Goal: Information Seeking & Learning: Compare options

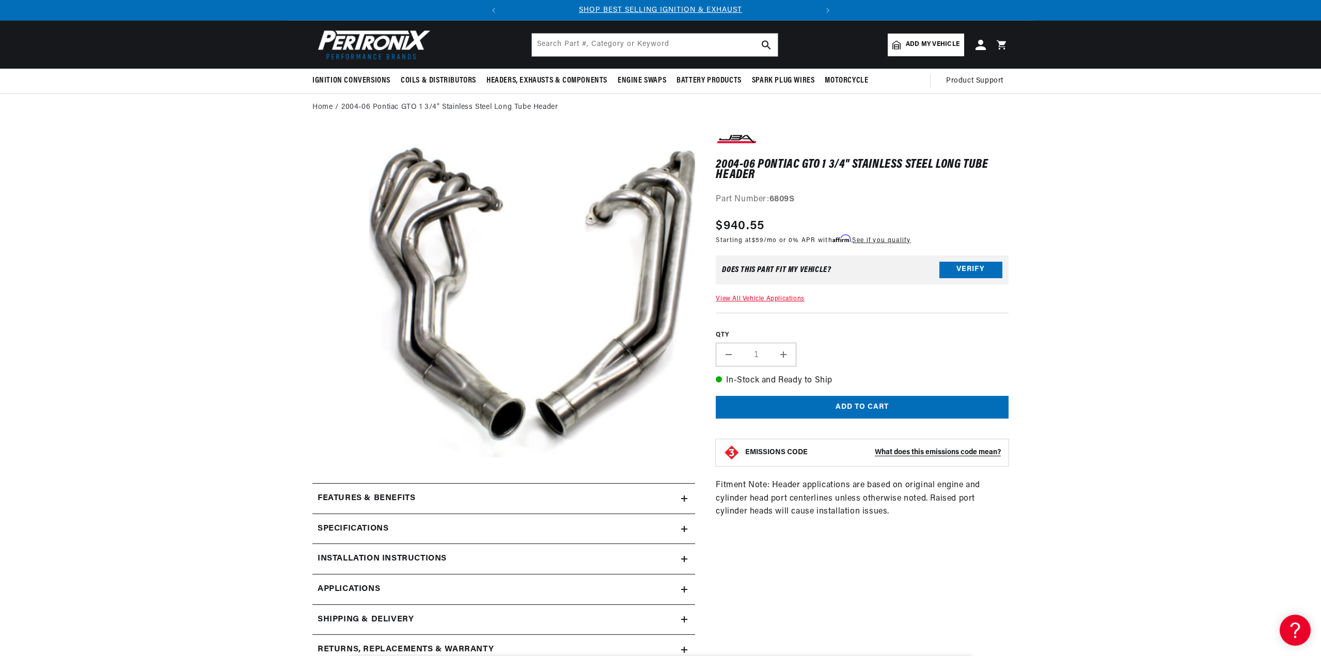
scroll to position [207, 0]
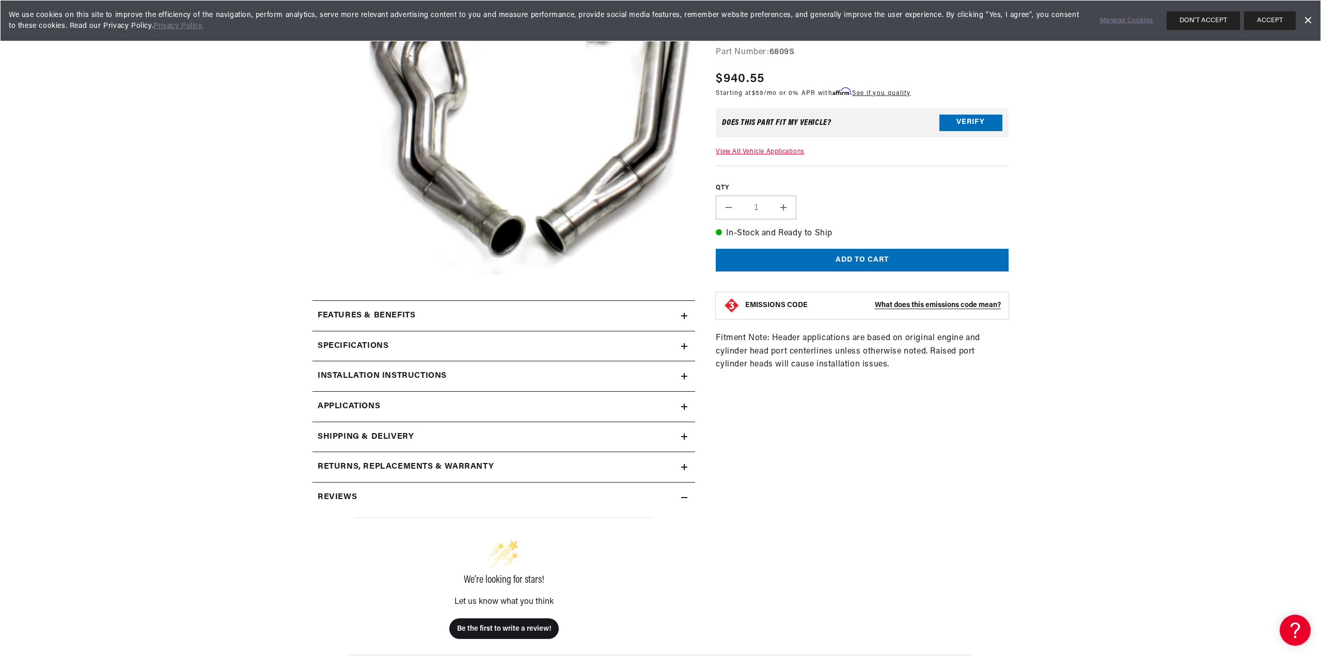
click at [501, 340] on div "Specifications" at bounding box center [496, 346] width 369 height 13
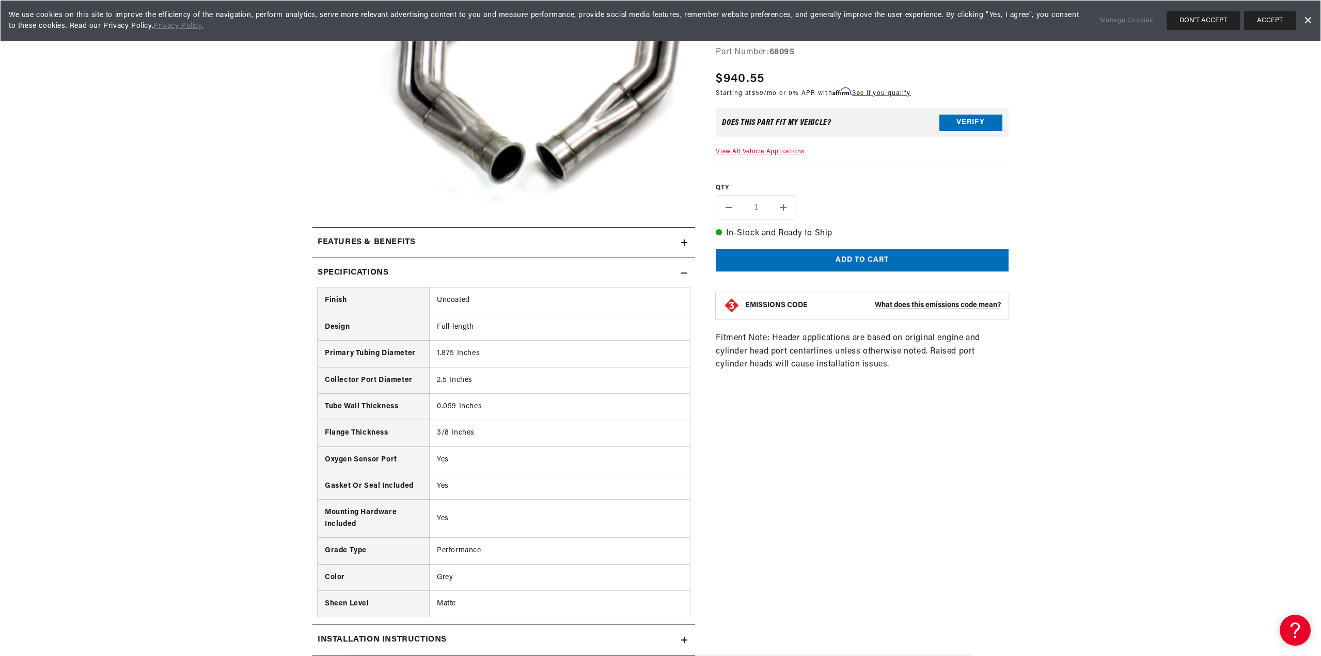
scroll to position [310, 0]
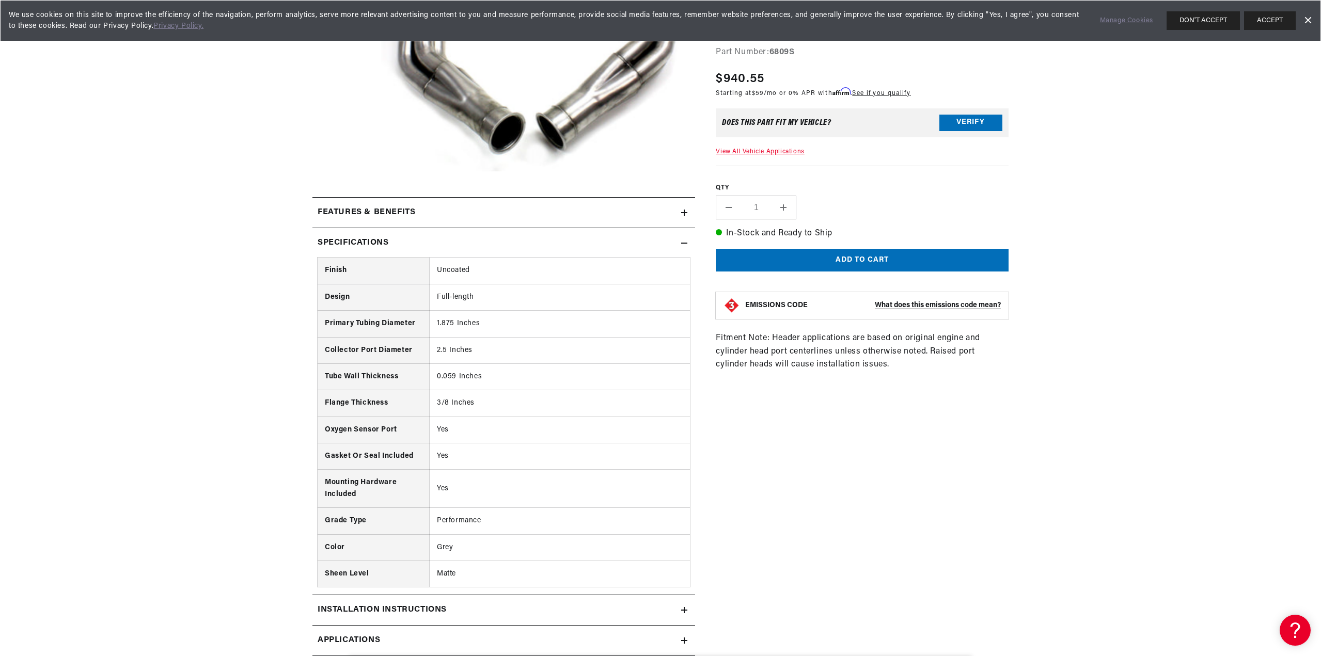
click at [477, 249] on div "Specifications" at bounding box center [496, 242] width 369 height 13
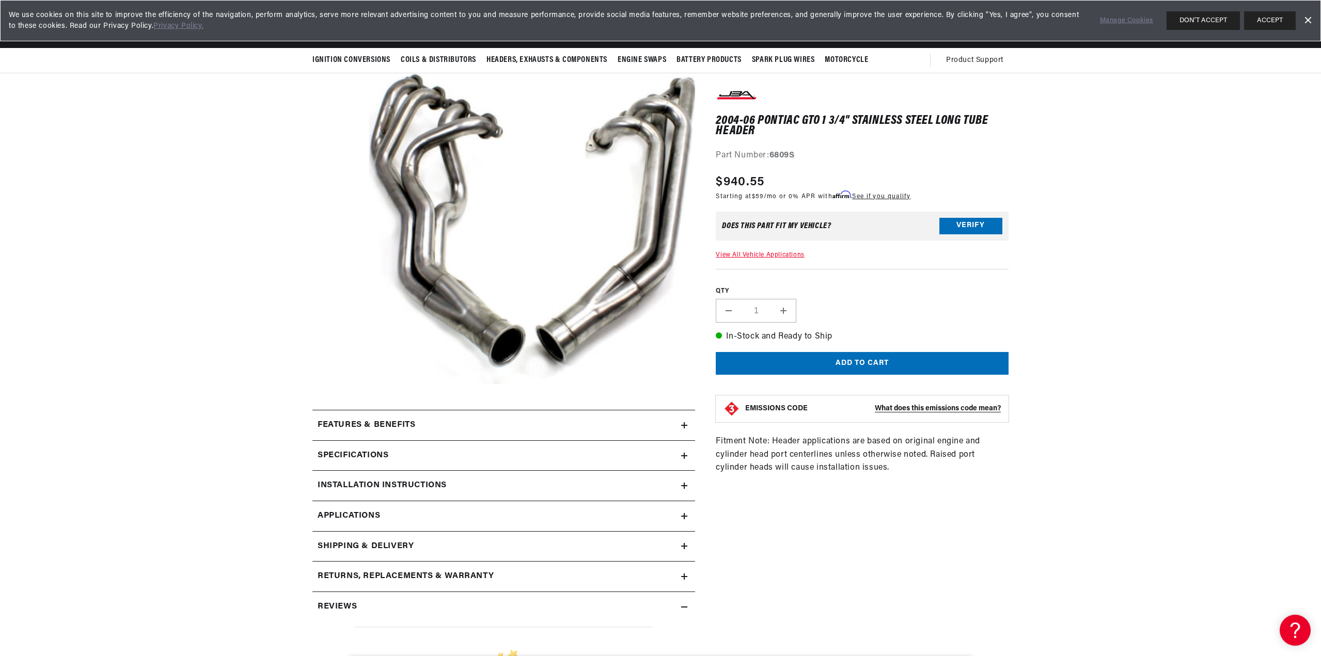
scroll to position [52, 0]
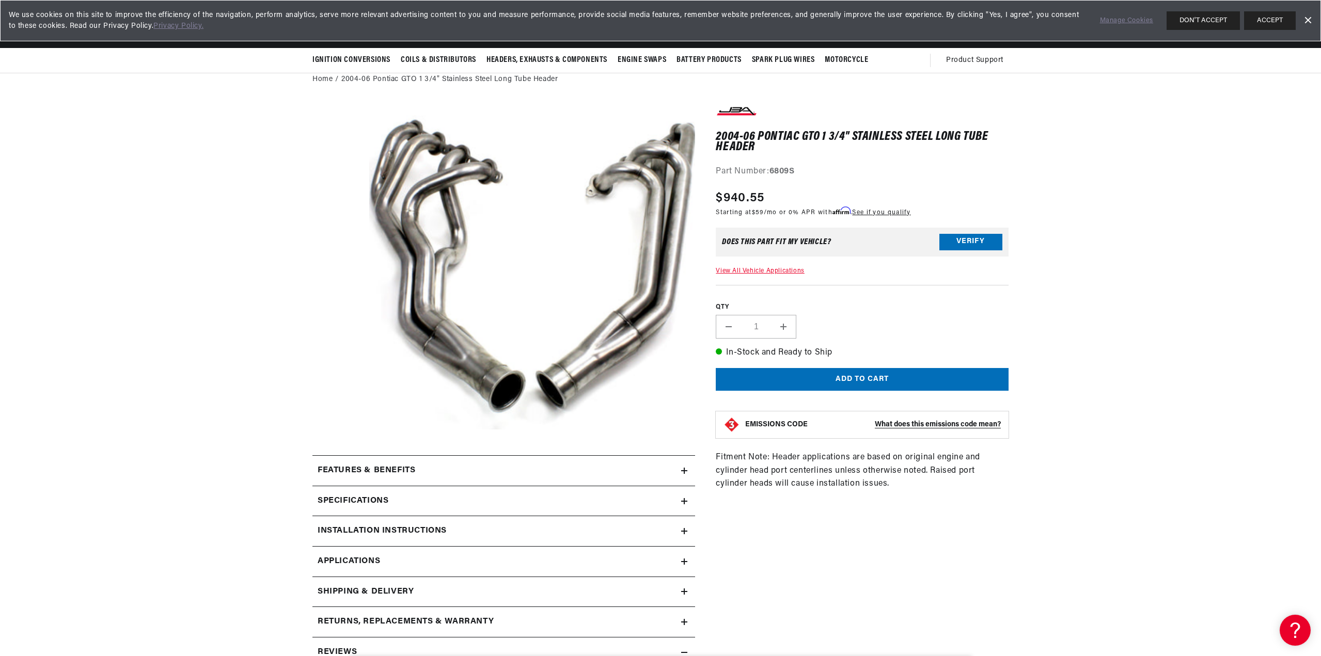
click at [439, 470] on div "Features & Benefits" at bounding box center [496, 470] width 369 height 13
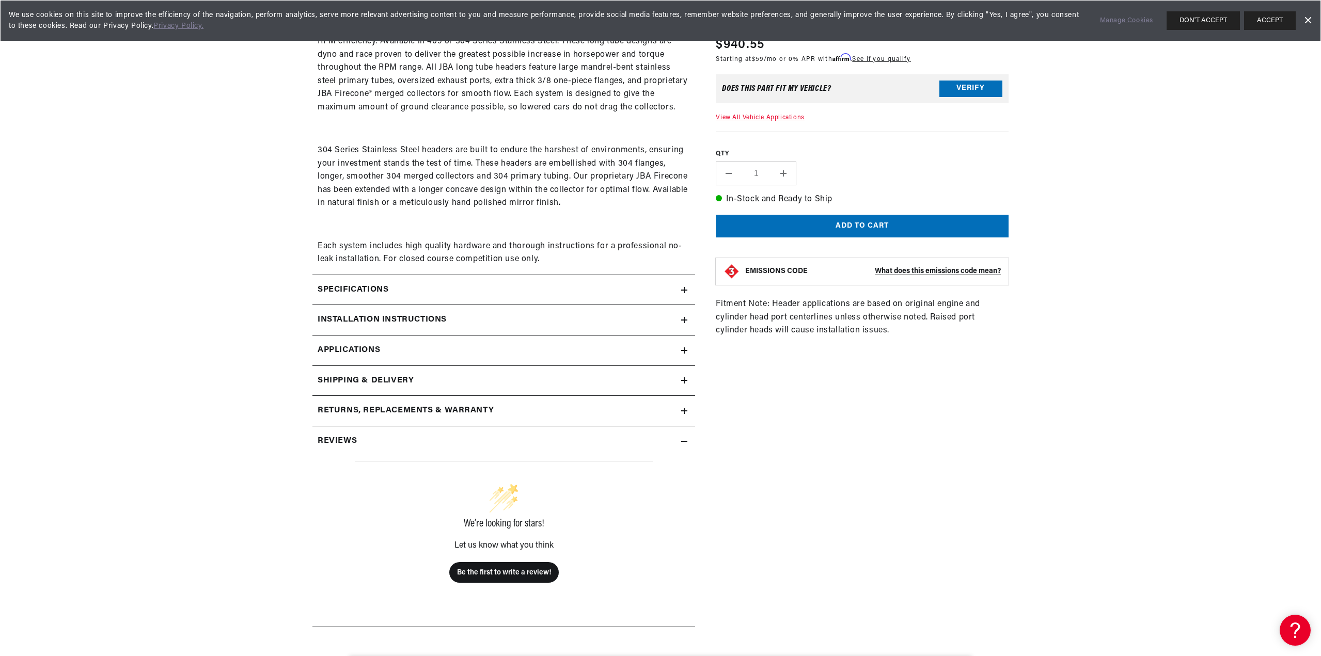
scroll to position [671, 0]
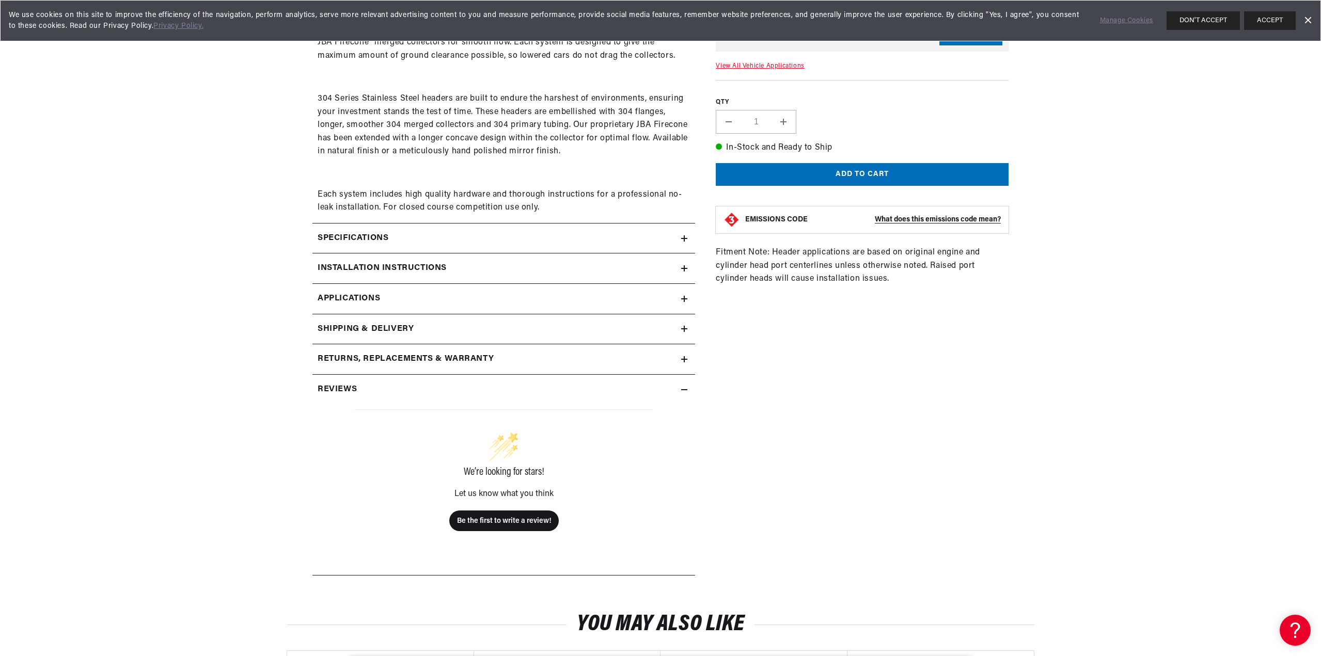
click at [406, 325] on h2 "Shipping & Delivery" at bounding box center [366, 329] width 96 height 13
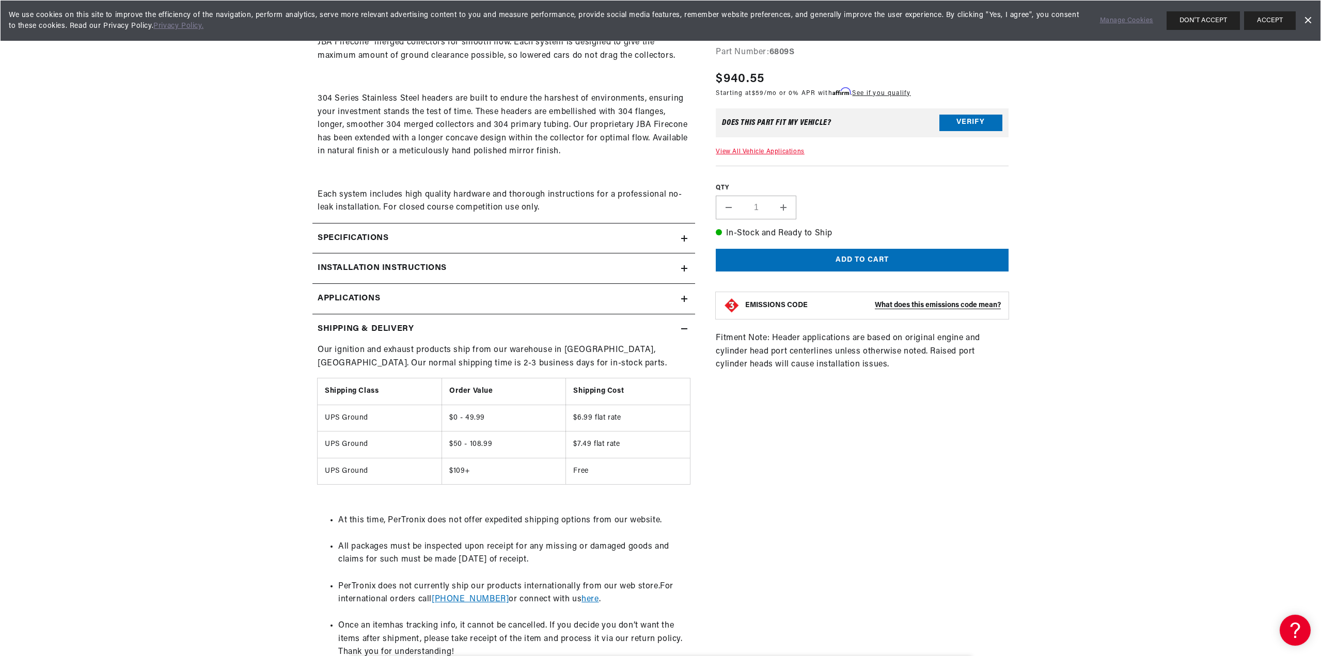
scroll to position [0, 0]
click at [399, 308] on link "Applications" at bounding box center [503, 299] width 383 height 30
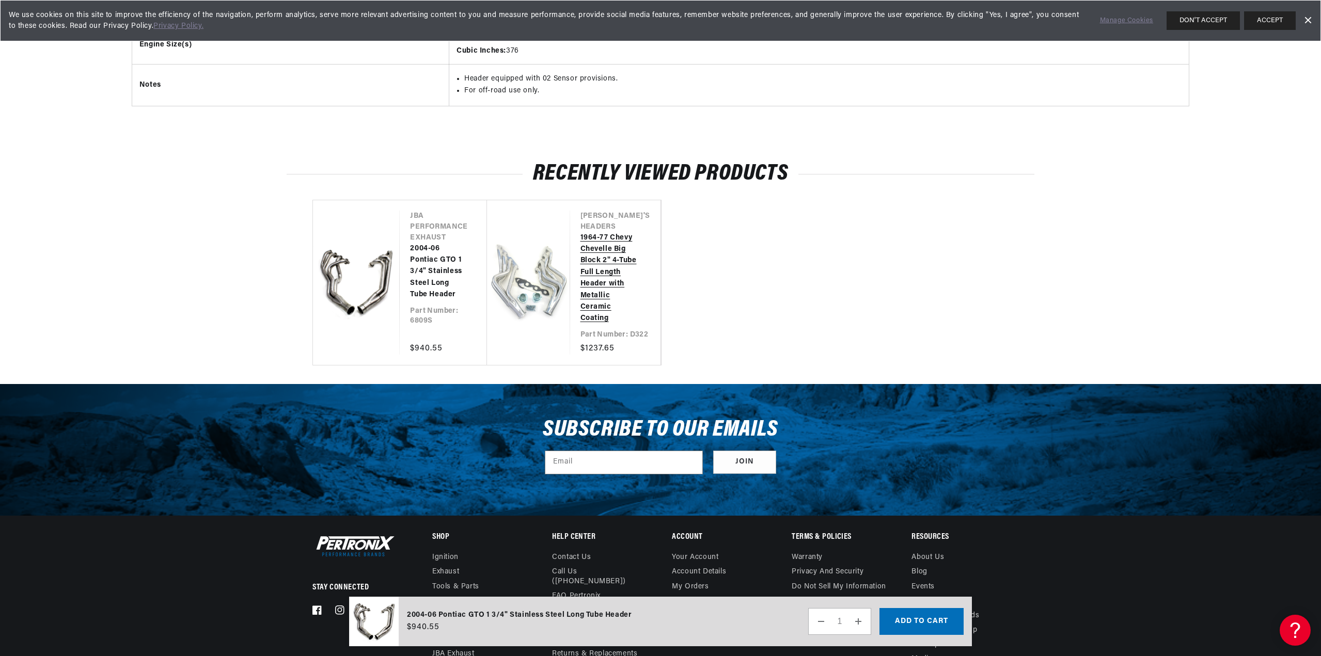
click at [580, 300] on link "1964-77 Chevy Chevelle Big Block 2" 4-Tube Full Length Header with Metallic Cer…" at bounding box center [609, 278] width 59 height 92
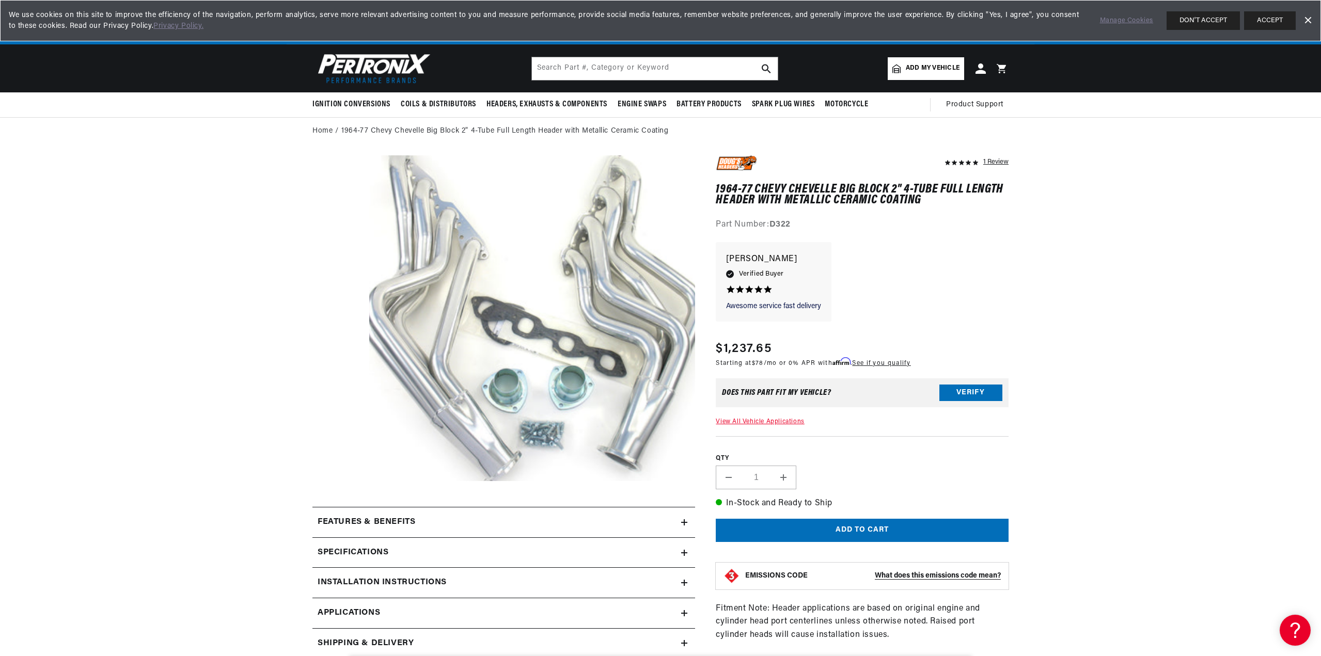
scroll to position [0, 312]
